Goal: Task Accomplishment & Management: Manage account settings

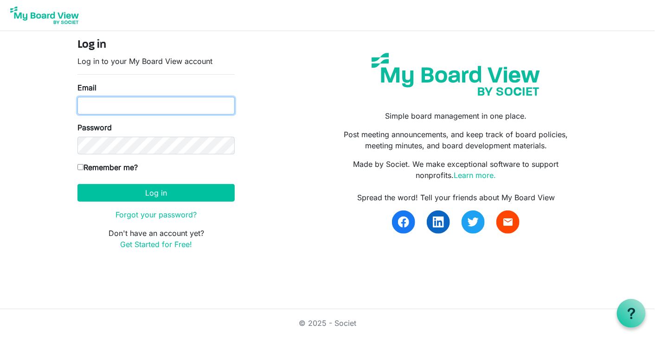
click at [104, 103] on input "Email" at bounding box center [155, 106] width 157 height 18
type input "allysonb@environmentalsociety.ca"
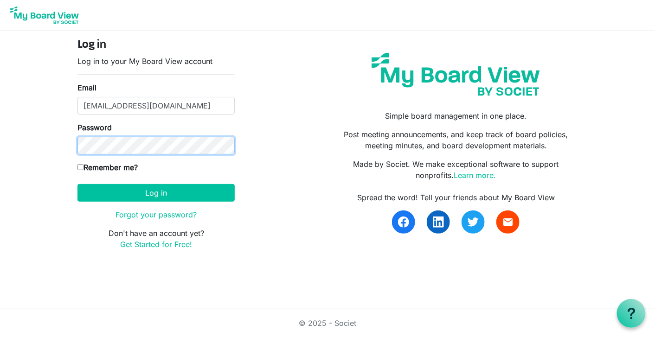
click at [77, 184] on button "Log in" at bounding box center [155, 193] width 157 height 18
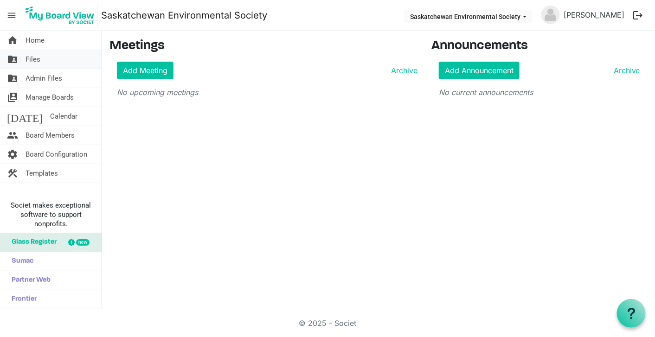
click at [39, 61] on span "Files" at bounding box center [33, 59] width 15 height 19
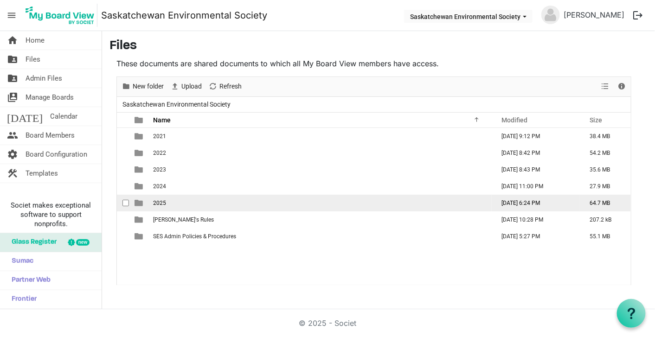
click at [158, 202] on span "2025" at bounding box center [159, 203] width 13 height 6
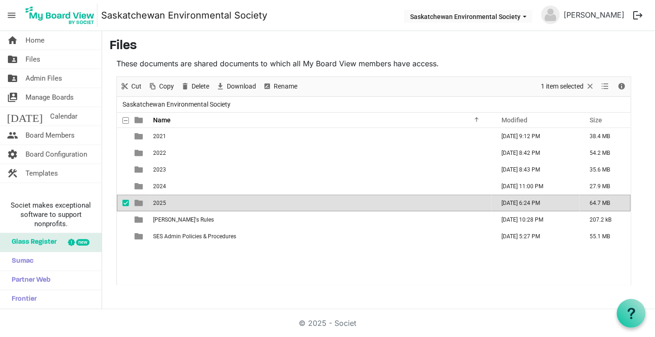
click at [158, 202] on span "2025" at bounding box center [159, 203] width 13 height 6
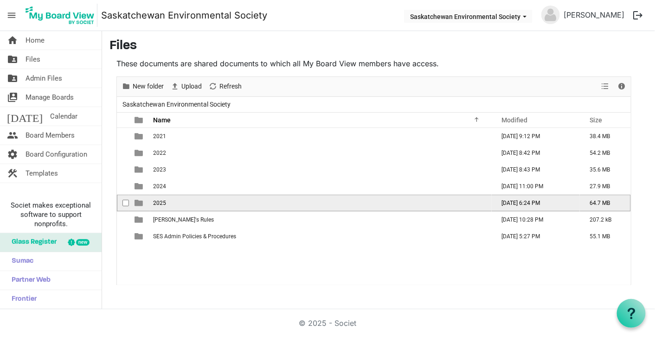
click at [158, 202] on span "2025" at bounding box center [159, 203] width 13 height 6
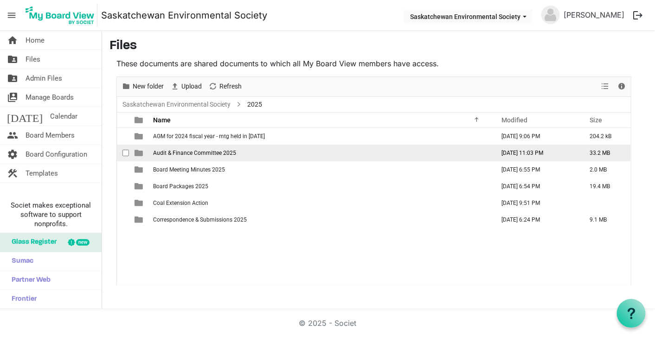
click at [196, 150] on span "Audit & Finance Committee 2025" at bounding box center [194, 153] width 83 height 6
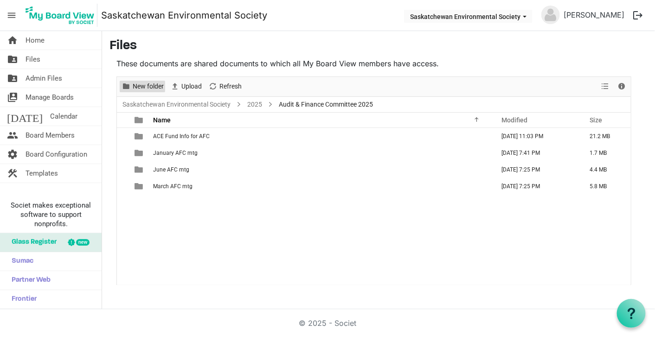
click at [147, 84] on span "New folder" at bounding box center [148, 87] width 33 height 12
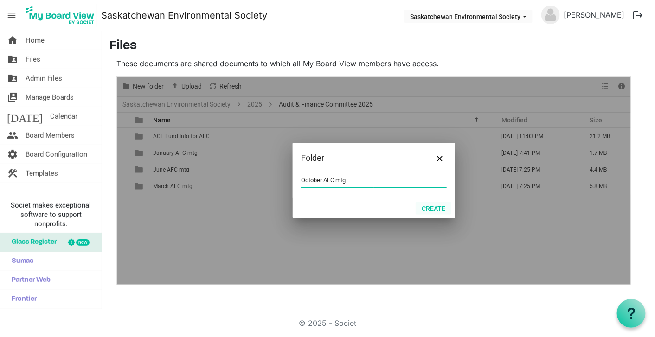
type input "October AFC mtg"
click at [434, 208] on button "Create" at bounding box center [434, 208] width 36 height 13
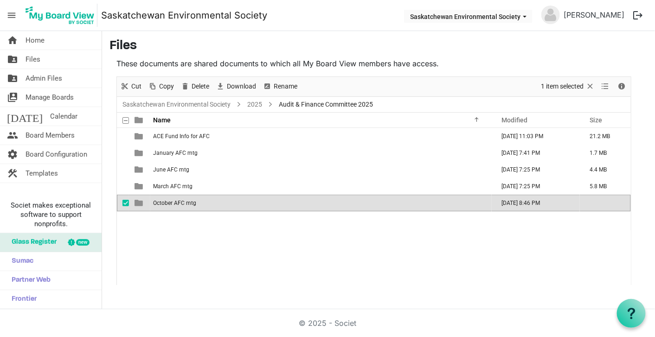
click at [178, 202] on span "October AFC mtg" at bounding box center [174, 203] width 43 height 6
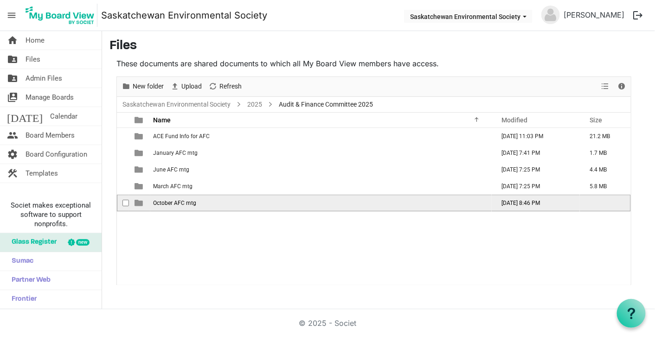
click at [178, 202] on span "October AFC mtg" at bounding box center [174, 203] width 43 height 6
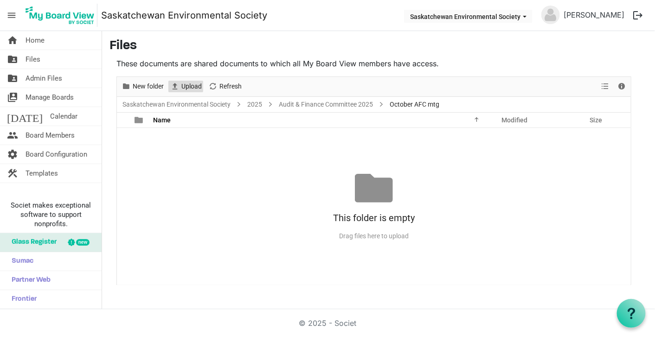
click at [190, 88] on span "Upload" at bounding box center [192, 87] width 22 height 12
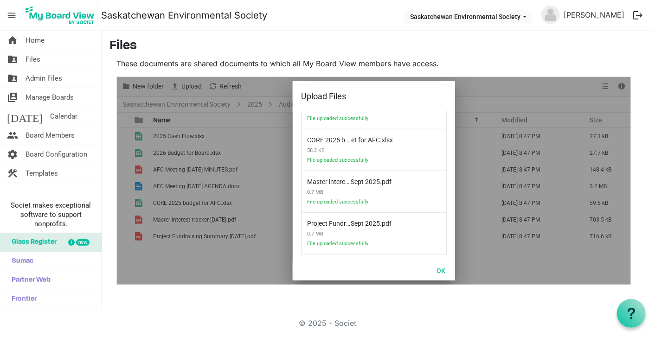
scroll to position [152, 0]
click at [440, 273] on button "OK" at bounding box center [441, 270] width 21 height 13
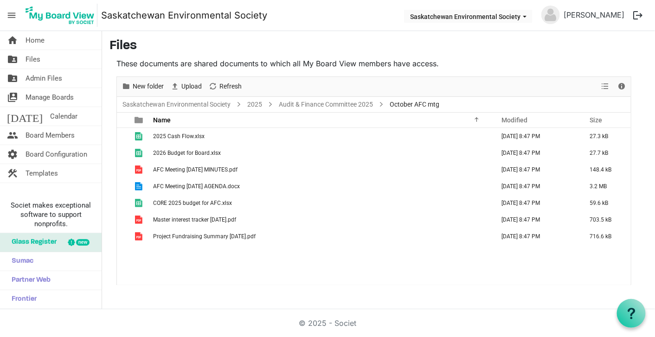
click at [641, 16] on button "logout" at bounding box center [637, 15] width 19 height 19
